Goal: Navigation & Orientation: Go to known website

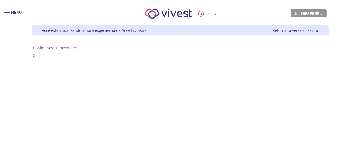
click at [316, 31] on link "Retornar à versão clássica" at bounding box center [295, 30] width 46 height 5
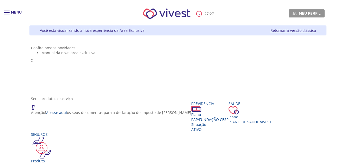
click at [313, 30] on link "Retornar à versão clássica" at bounding box center [293, 30] width 46 height 5
click at [316, 31] on link "Retornar à versão clássica" at bounding box center [293, 30] width 46 height 5
